Goal: Information Seeking & Learning: Learn about a topic

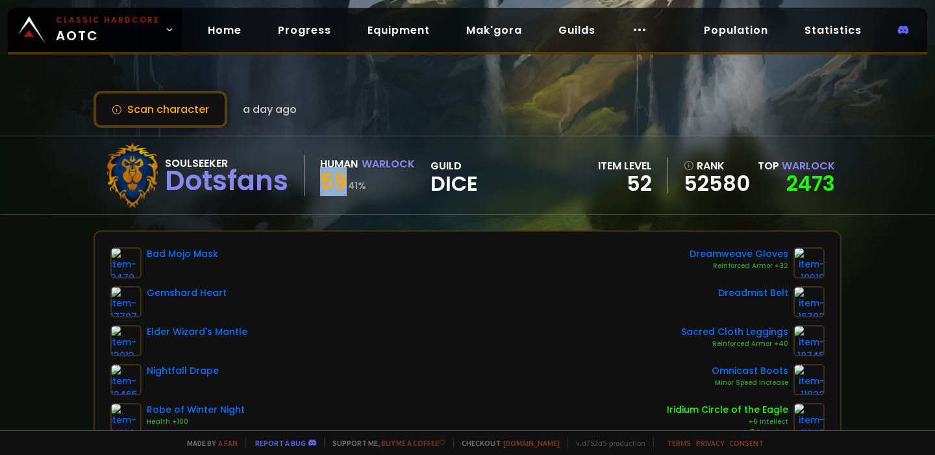
drag, startPoint x: 322, startPoint y: 181, endPoint x: 360, endPoint y: 181, distance: 38.3
click at [360, 181] on div "59 41 %" at bounding box center [367, 183] width 95 height 23
click at [360, 181] on small "41 %" at bounding box center [357, 185] width 18 height 13
click at [822, 185] on link "2473" at bounding box center [811, 183] width 49 height 29
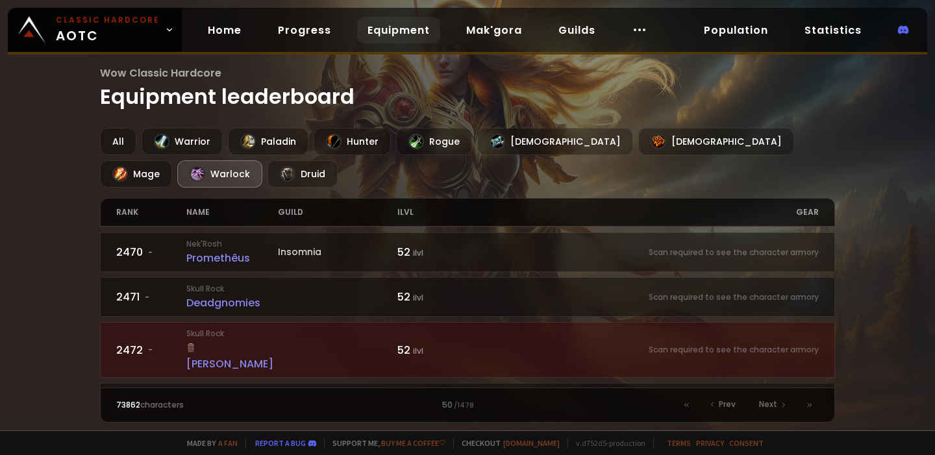
scroll to position [846, 0]
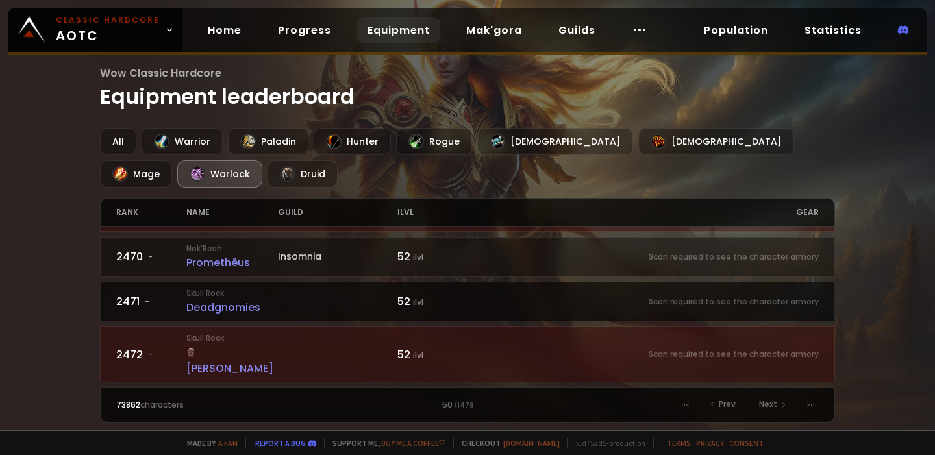
click at [231, 299] on div "Deadgnomies" at bounding box center [232, 307] width 92 height 16
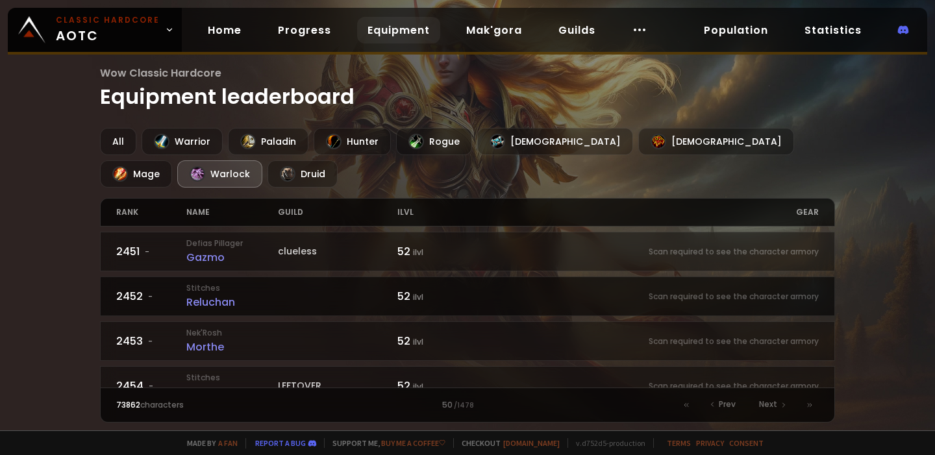
click at [218, 288] on small "Stitches" at bounding box center [232, 289] width 92 height 12
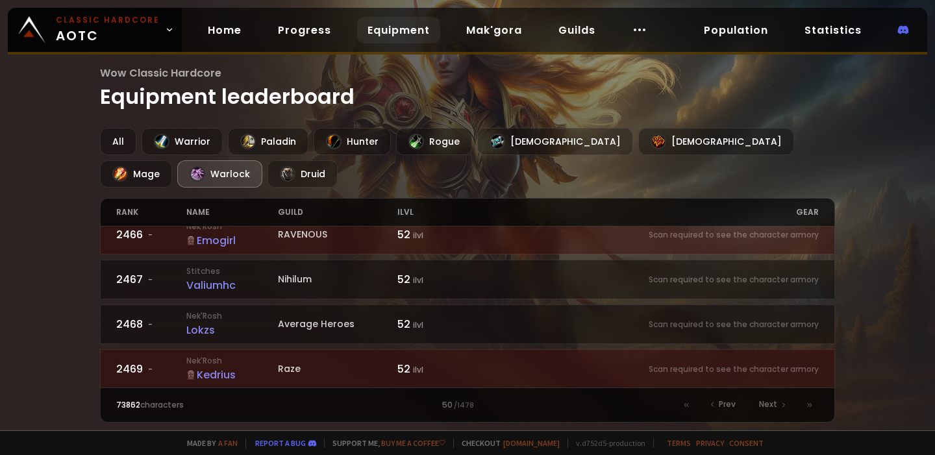
scroll to position [692, 0]
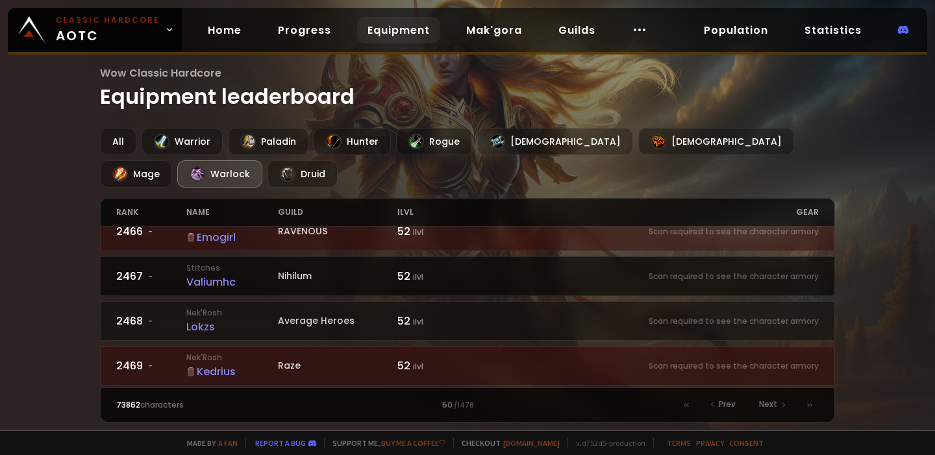
click at [218, 262] on small "Stitches" at bounding box center [232, 268] width 92 height 12
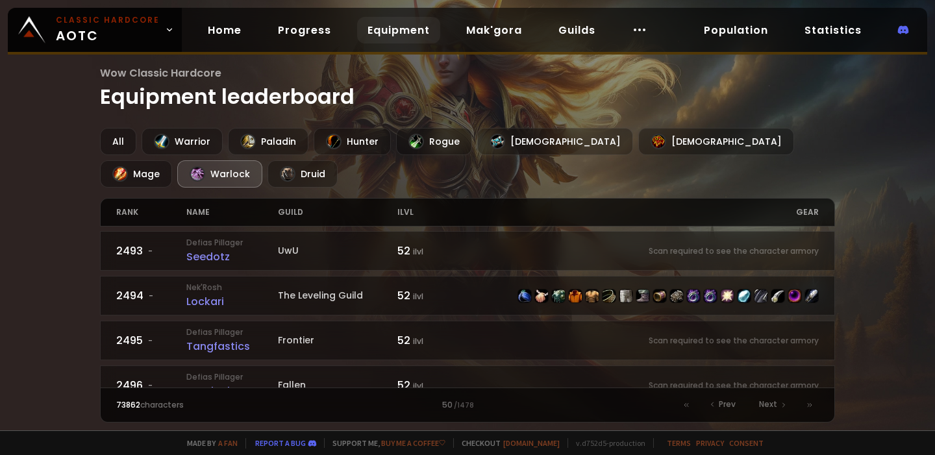
scroll to position [1884, 0]
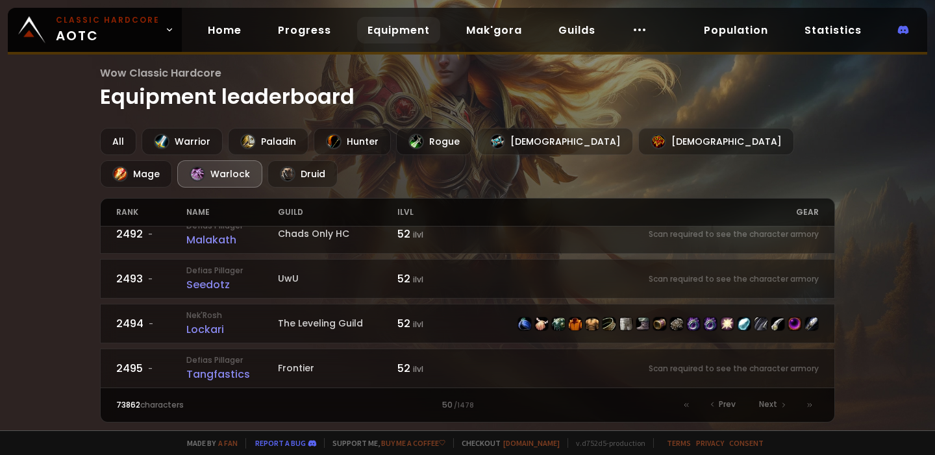
click at [220, 411] on div "Lenalock" at bounding box center [232, 419] width 92 height 16
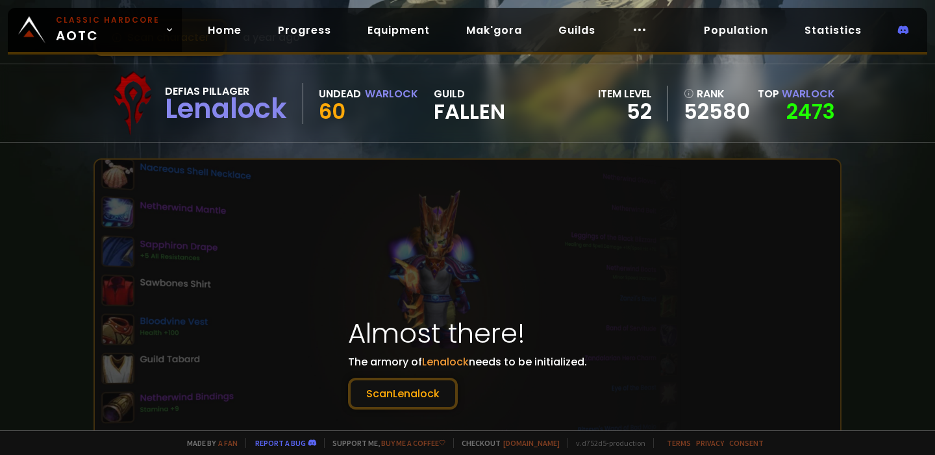
scroll to position [74, 0]
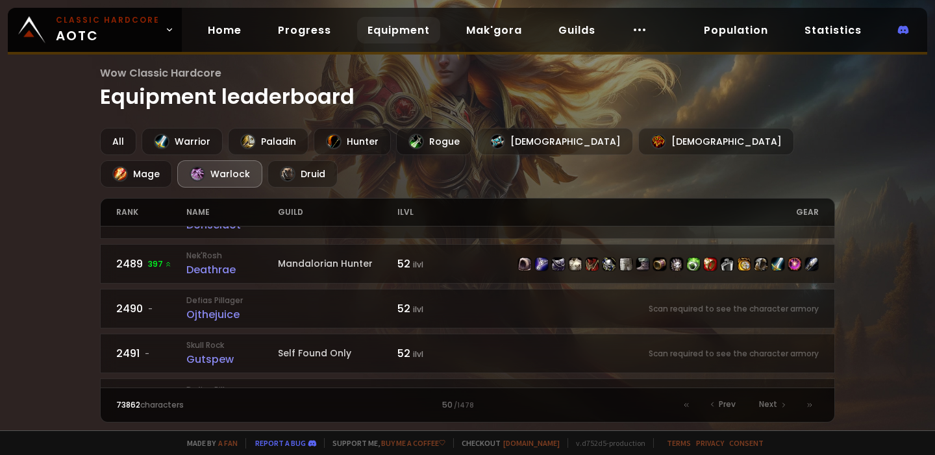
scroll to position [2034, 0]
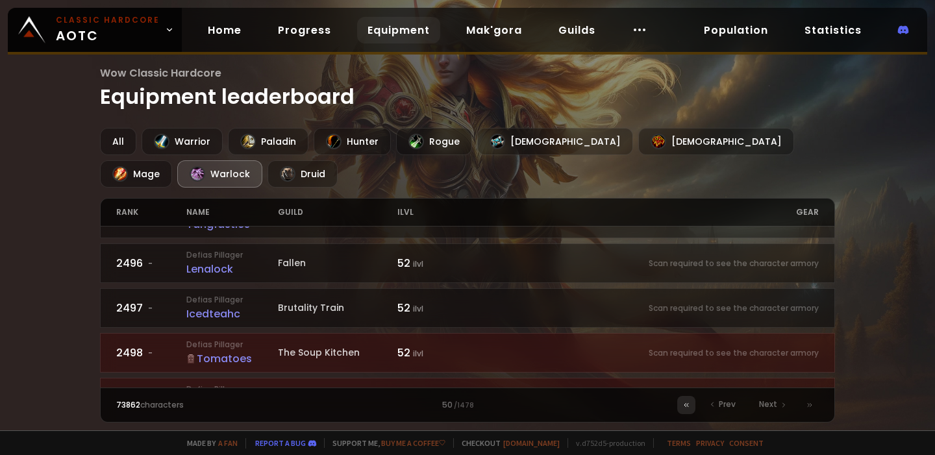
click at [689, 407] on icon at bounding box center [687, 405] width 8 height 8
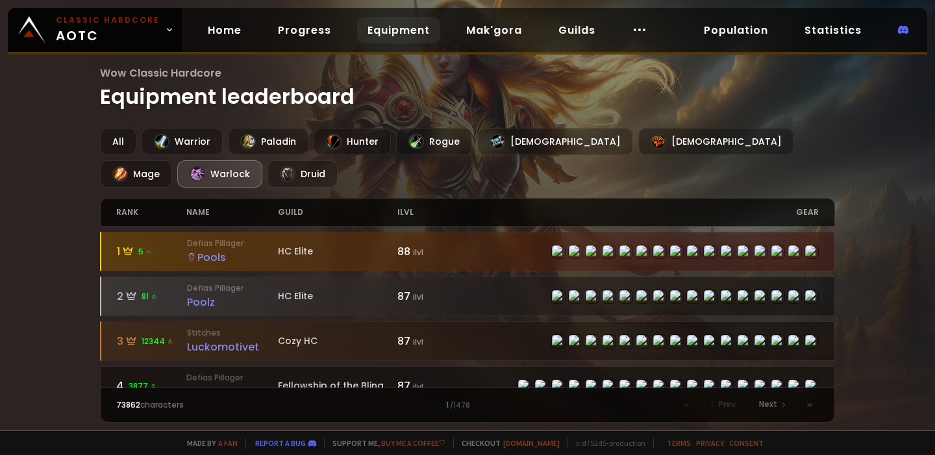
click at [455, 244] on div "88 ilvl" at bounding box center [432, 252] width 70 height 16
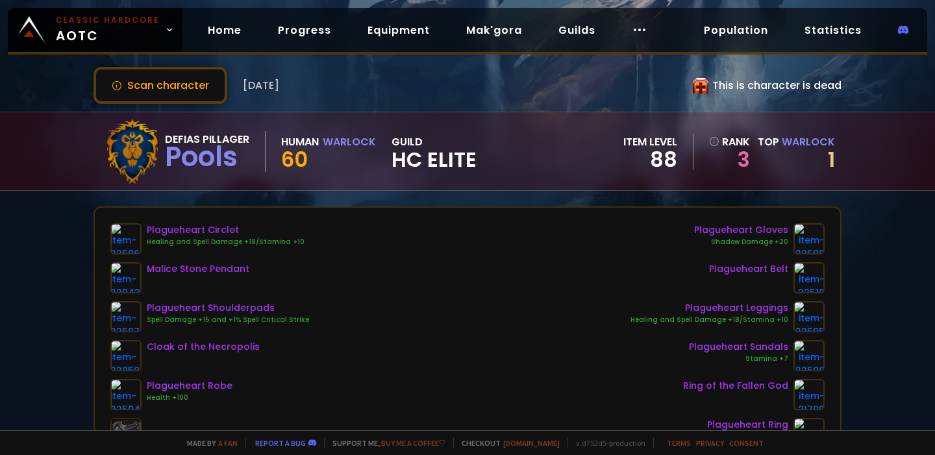
scroll to position [26, 0]
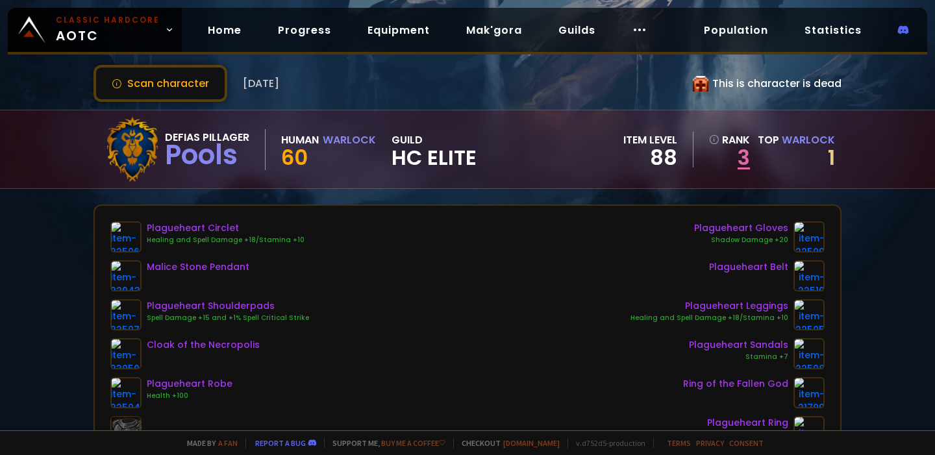
click at [742, 156] on link "3" at bounding box center [729, 157] width 41 height 19
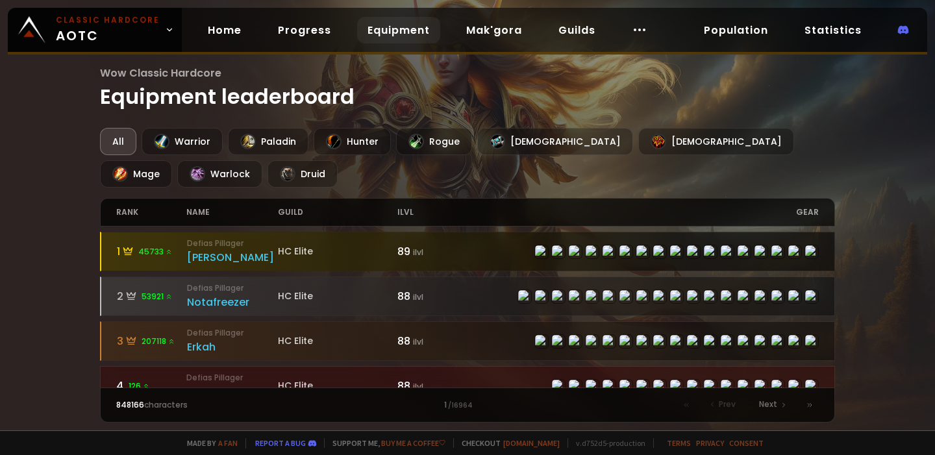
click at [214, 244] on small "Defias Pillager" at bounding box center [233, 244] width 92 height 12
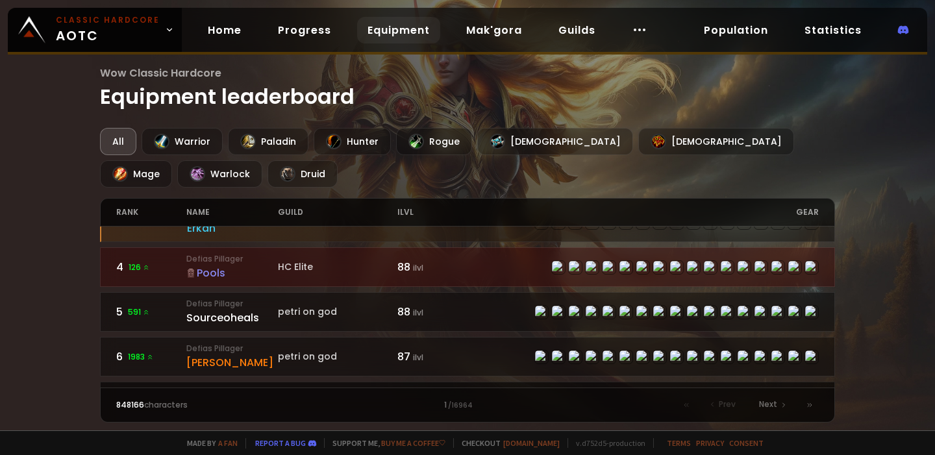
scroll to position [118, 0]
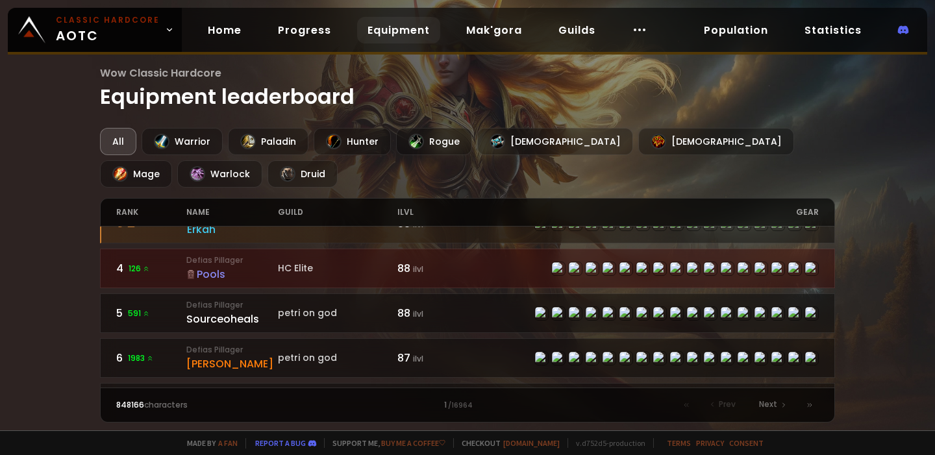
click at [207, 266] on div "Pools" at bounding box center [232, 274] width 92 height 16
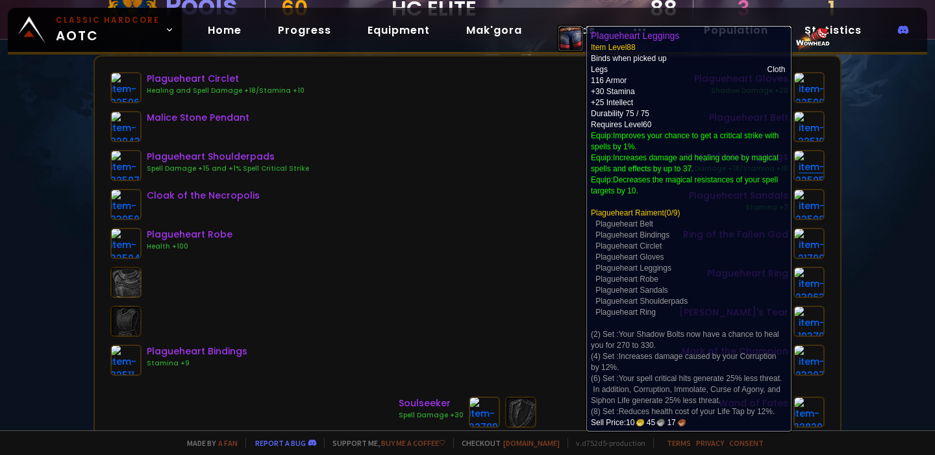
scroll to position [171, 0]
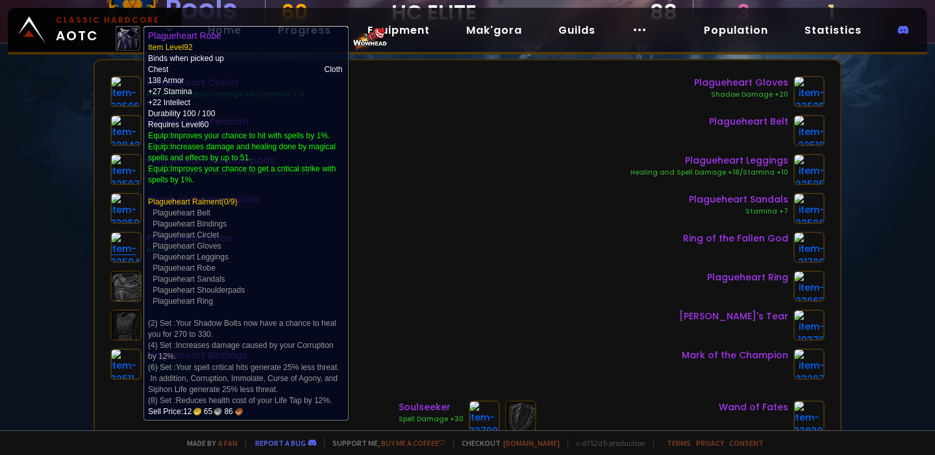
click at [128, 242] on img at bounding box center [125, 247] width 31 height 31
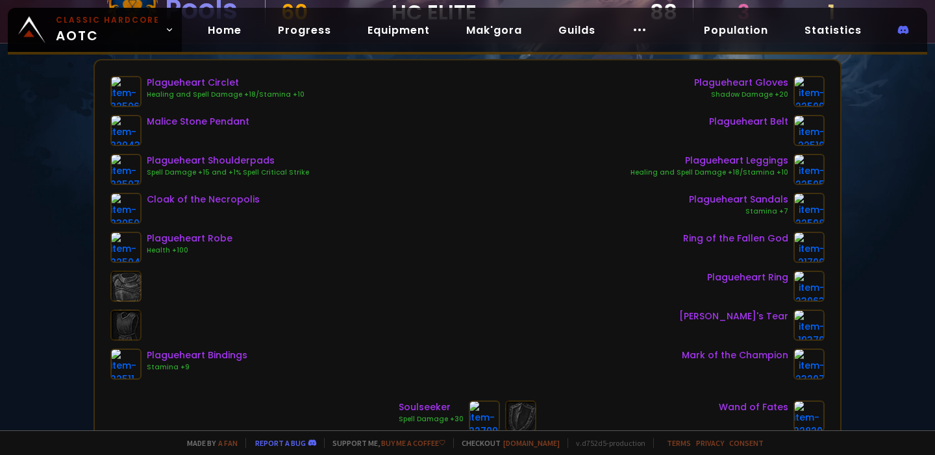
click at [158, 240] on div "Plagueheart Robe" at bounding box center [190, 239] width 86 height 14
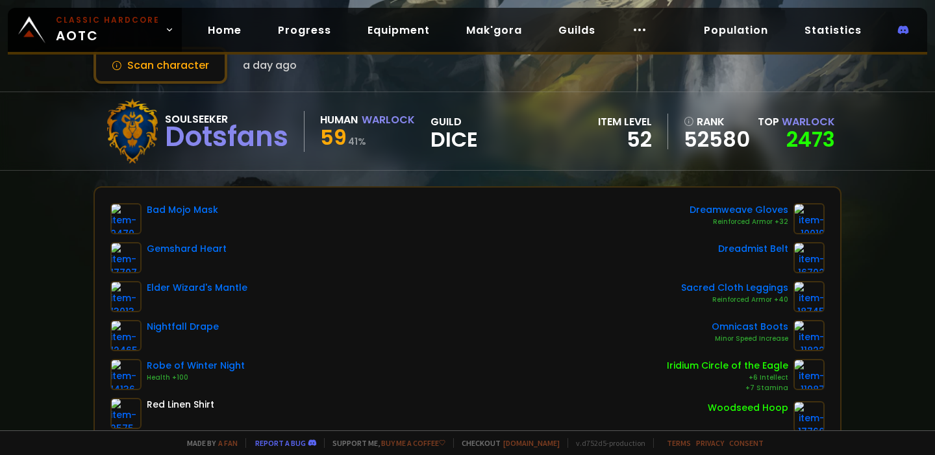
scroll to position [47, 0]
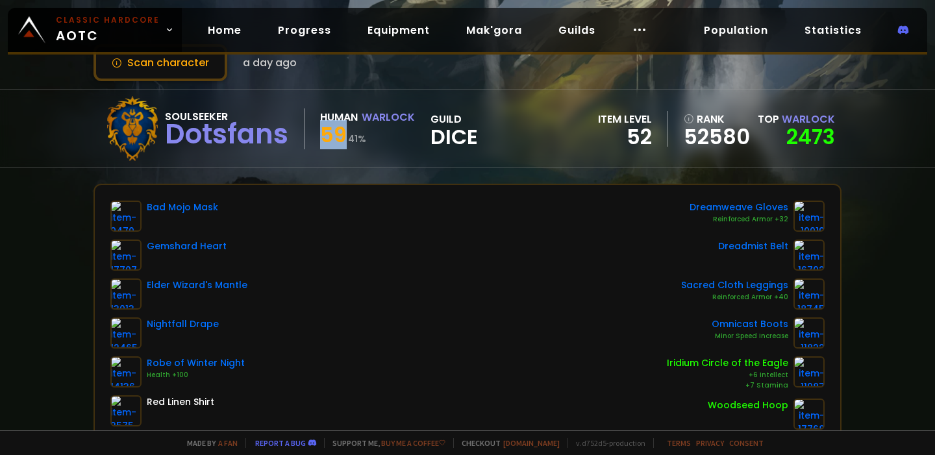
drag, startPoint x: 322, startPoint y: 135, endPoint x: 364, endPoint y: 135, distance: 41.6
click at [353, 135] on div "59 41 %" at bounding box center [367, 136] width 95 height 23
click at [370, 135] on div "59 41 %" at bounding box center [367, 136] width 95 height 23
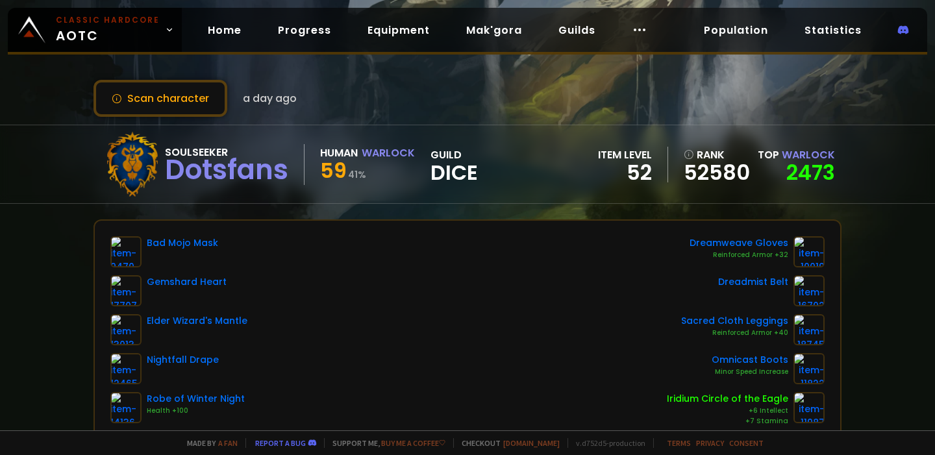
scroll to position [0, 0]
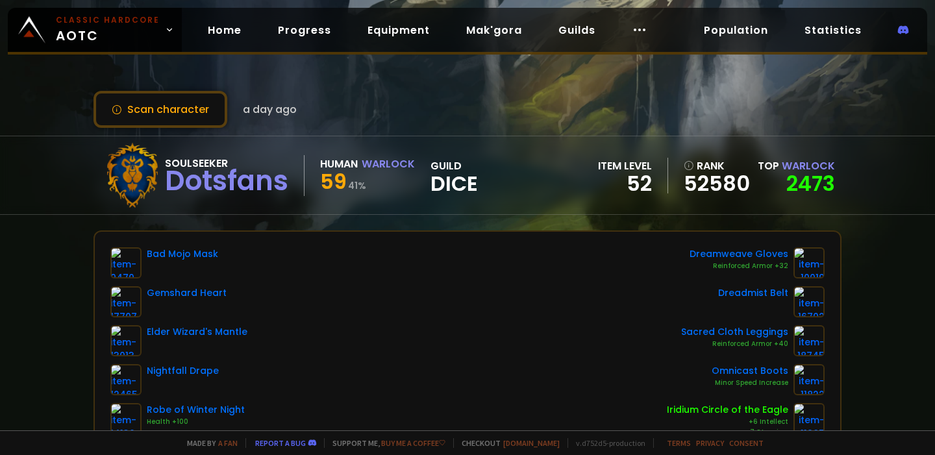
click at [444, 186] on span "Dice" at bounding box center [454, 183] width 47 height 19
copy span "Dice"
click at [205, 31] on link "Home" at bounding box center [224, 30] width 55 height 27
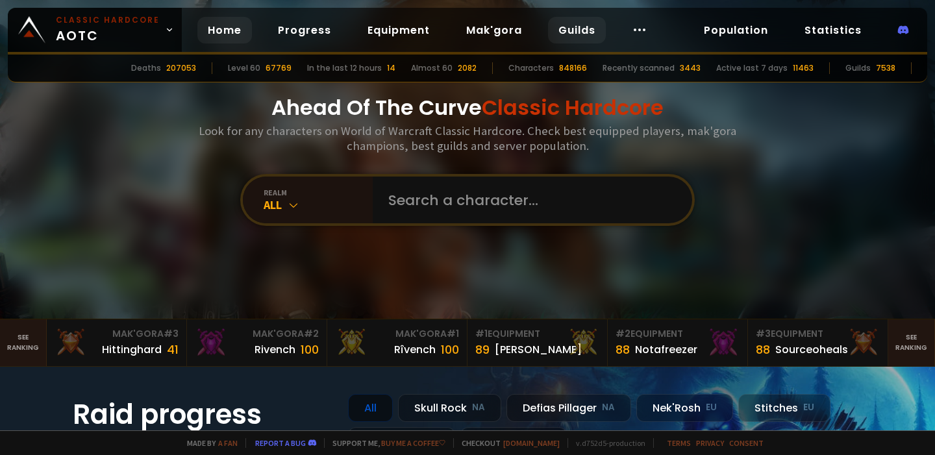
click at [555, 31] on link "Guilds" at bounding box center [577, 30] width 58 height 27
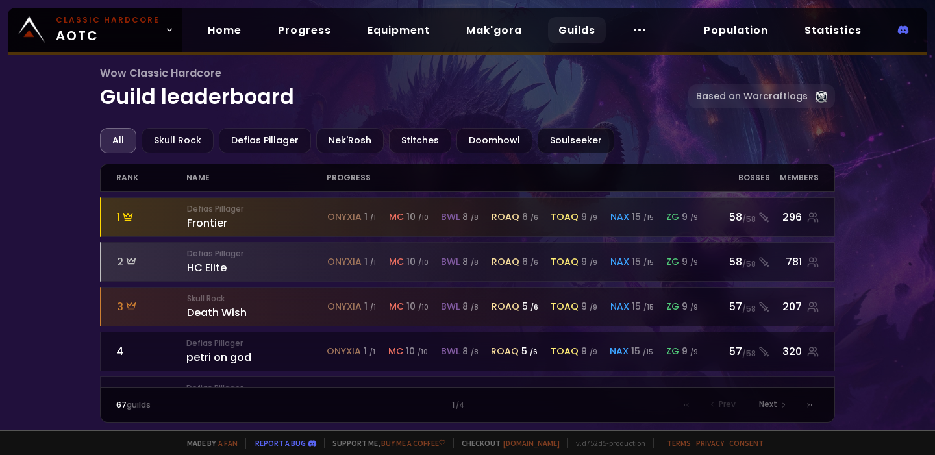
click at [557, 144] on div "Soulseeker" at bounding box center [576, 140] width 77 height 25
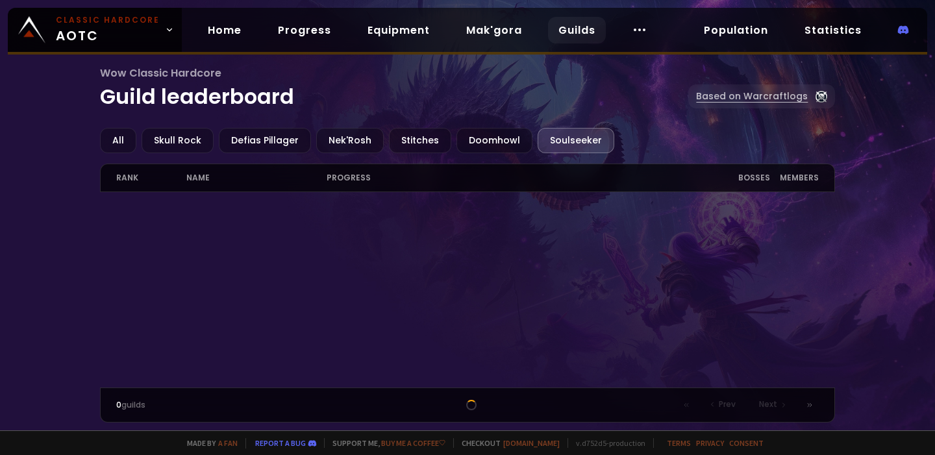
click at [782, 96] on link "Based on Warcraftlogs" at bounding box center [761, 96] width 147 height 24
